Goal: Information Seeking & Learning: Learn about a topic

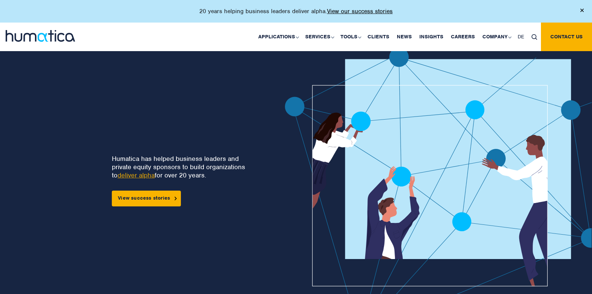
click at [274, 92] on div at bounding box center [413, 195] width 369 height 296
drag, startPoint x: 235, startPoint y: 91, endPoint x: 252, endPoint y: 93, distance: 17.4
click at [252, 93] on div at bounding box center [413, 195] width 369 height 296
drag, startPoint x: 217, startPoint y: 175, endPoint x: 112, endPoint y: 158, distance: 106.1
click at [112, 158] on p "Humatica has helped business leaders and private equity sponsors to build organ…" at bounding box center [183, 166] width 143 height 25
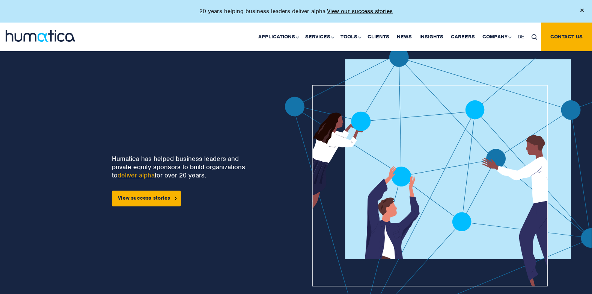
drag, startPoint x: 111, startPoint y: 158, endPoint x: 201, endPoint y: 174, distance: 90.8
click at [201, 174] on p "Humatica has helped business leaders and private equity sponsors to build organ…" at bounding box center [183, 166] width 143 height 25
drag, startPoint x: 205, startPoint y: 176, endPoint x: 117, endPoint y: 157, distance: 90.2
click at [117, 157] on p "Humatica has helped business leaders and private equity sponsors to build organ…" at bounding box center [183, 166] width 143 height 25
drag, startPoint x: 140, startPoint y: 159, endPoint x: 181, endPoint y: 174, distance: 42.9
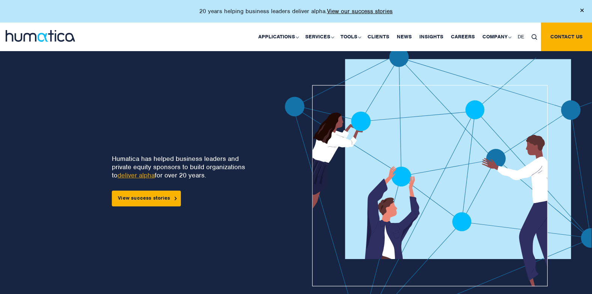
click at [181, 174] on p "Humatica has helped business leaders and private equity sponsors to build organ…" at bounding box center [183, 166] width 143 height 25
drag, startPoint x: 181, startPoint y: 174, endPoint x: 148, endPoint y: 154, distance: 37.9
click at [148, 154] on p "Humatica has helped business leaders and private equity sponsors to build organ…" at bounding box center [183, 166] width 143 height 25
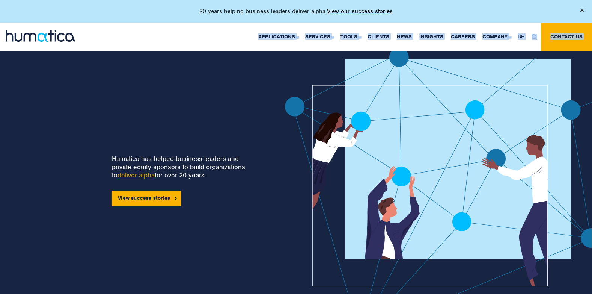
drag, startPoint x: 226, startPoint y: 37, endPoint x: 177, endPoint y: 74, distance: 61.0
click at [177, 29] on div "20 years helping business leaders deliver alpha. View our success stories Appli…" at bounding box center [296, 29] width 592 height 0
drag, startPoint x: 177, startPoint y: 74, endPoint x: 172, endPoint y: 87, distance: 14.3
click at [172, 87] on div "Humatica has helped business leaders and private equity sponsors to build organ…" at bounding box center [126, 195] width 205 height 296
click at [169, 87] on div "Humatica has helped business leaders and private equity sponsors to build organ…" at bounding box center [126, 195] width 205 height 296
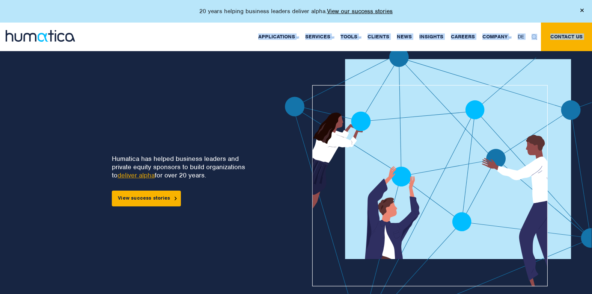
click at [211, 29] on div "Applications Pre-deal Organizational Due Diligence Post-deal Value Creation Pla…" at bounding box center [348, 37] width 488 height 29
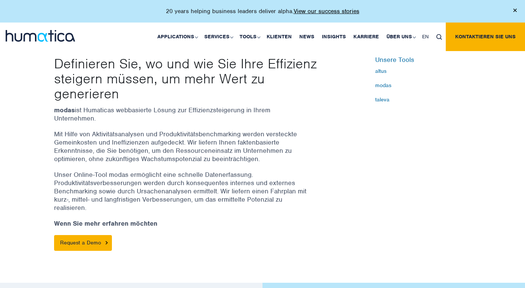
scroll to position [225, 0]
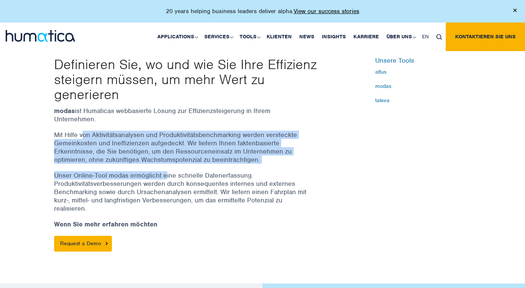
drag, startPoint x: 165, startPoint y: 167, endPoint x: 82, endPoint y: 137, distance: 88.7
click at [82, 137] on div "modas ist Humaticas webbasierte Lösung zur Effizienzsteigerung in Ihrem Unterne…" at bounding box center [191, 179] width 274 height 145
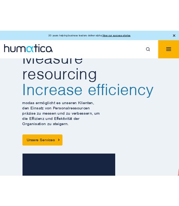
scroll to position [0, 0]
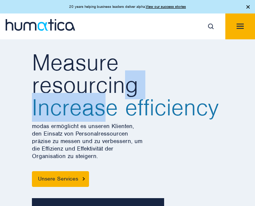
drag, startPoint x: 94, startPoint y: 110, endPoint x: 123, endPoint y: 80, distance: 42.0
click at [123, 80] on h2 "Measure resourcing Increase efficiency" at bounding box center [127, 85] width 191 height 68
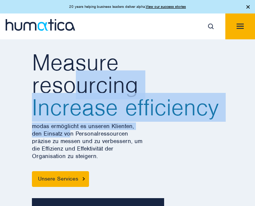
drag, startPoint x: 71, startPoint y: 135, endPoint x: 78, endPoint y: 92, distance: 43.7
click at [78, 92] on div "Measure resourcing Increase efficiency modas ermöglicht es unseren Klienten, de…" at bounding box center [127, 119] width 191 height 136
drag, startPoint x: 78, startPoint y: 92, endPoint x: 72, endPoint y: 95, distance: 6.9
click at [72, 96] on span "Increase efficiency" at bounding box center [127, 107] width 191 height 23
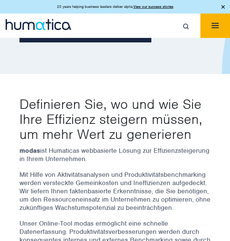
scroll to position [300, 0]
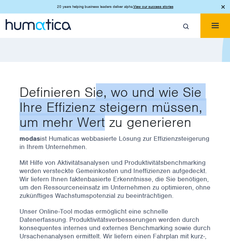
drag, startPoint x: 96, startPoint y: 90, endPoint x: 106, endPoint y: 117, distance: 29.0
click at [106, 117] on p "Definieren Sie, wo und wie Sie Ihre Effizienz steigern müssen, um mehr Wert zu …" at bounding box center [115, 106] width 191 height 45
click at [105, 117] on p "Definieren Sie, wo und wie Sie Ihre Effizienz steigern müssen, um mehr Wert zu …" at bounding box center [115, 106] width 191 height 45
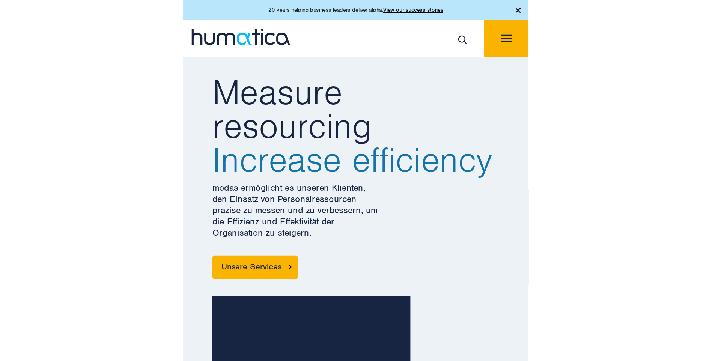
scroll to position [0, 0]
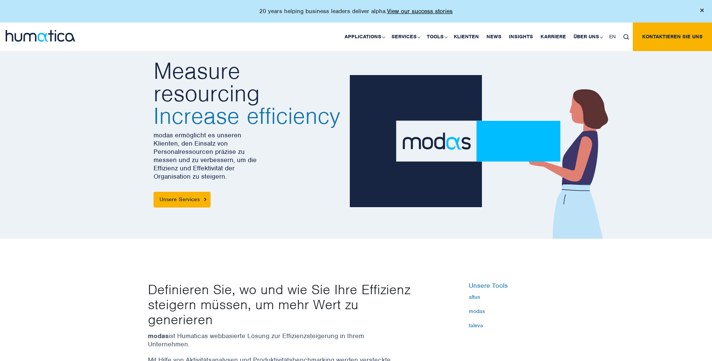
drag, startPoint x: 74, startPoint y: 98, endPoint x: 84, endPoint y: 41, distance: 58.4
click at [74, 98] on div "Measure resourcing Increase efficiency modas ermöglicht es unseren Klienten, de…" at bounding box center [356, 134] width 712 height 210
